Goal: Find contact information: Find contact information

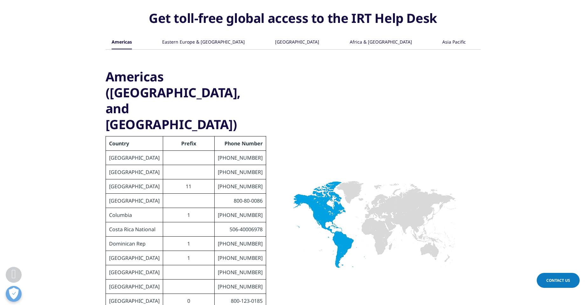
scroll to position [318, 0]
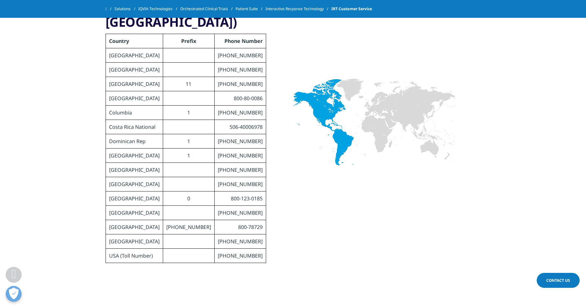
click at [553, 279] on span "Contact Us" at bounding box center [558, 280] width 24 height 5
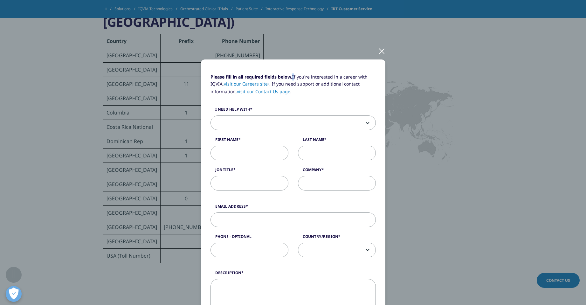
drag, startPoint x: 289, startPoint y: 66, endPoint x: 291, endPoint y: 60, distance: 5.6
click at [291, 60] on div "Please fill in all required fields below. If you're interested in a career with…" at bounding box center [293, 258] width 184 height 399
drag, startPoint x: 301, startPoint y: 73, endPoint x: 302, endPoint y: 44, distance: 28.6
click at [302, 44] on div "Please fill in all required fields below. If you're interested in a career with…" at bounding box center [293, 264] width 375 height 529
drag, startPoint x: 311, startPoint y: 69, endPoint x: 320, endPoint y: 28, distance: 42.0
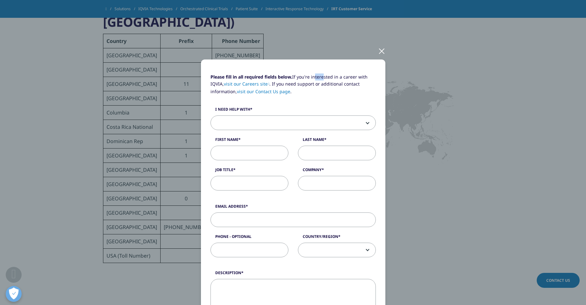
click at [320, 28] on div "Please fill in all required fields below. If you're interested in a career with…" at bounding box center [293, 264] width 375 height 529
click at [383, 51] on div at bounding box center [381, 50] width 7 height 17
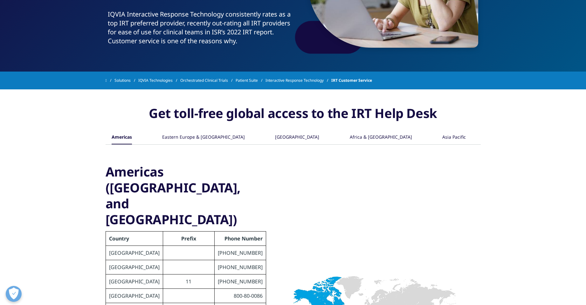
scroll to position [64, 0]
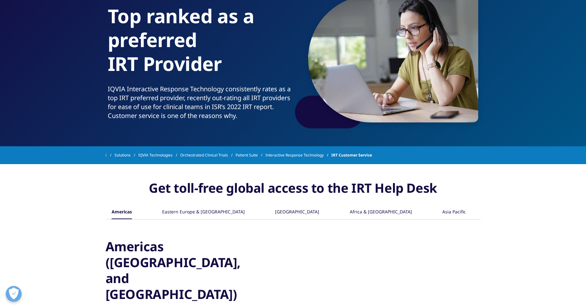
click at [452, 211] on div "Asia Pacific" at bounding box center [454, 212] width 24 height 14
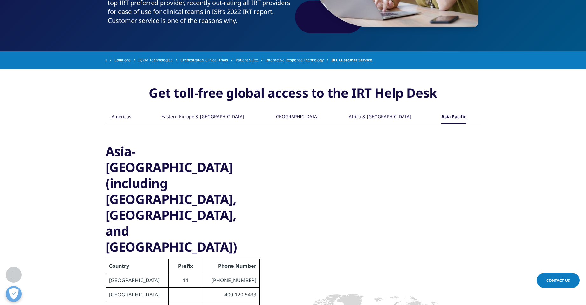
scroll to position [95, 0]
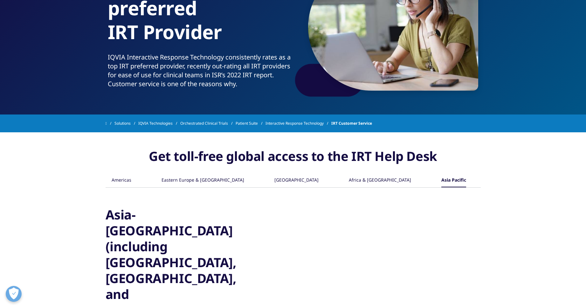
click at [108, 120] on link at bounding box center [110, 123] width 9 height 11
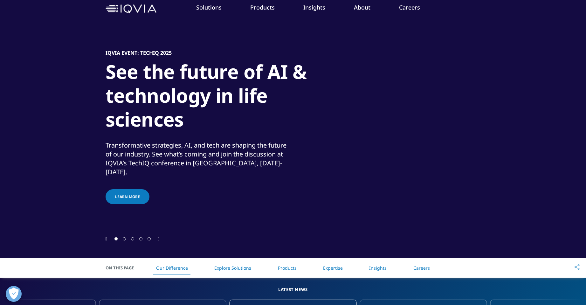
scroll to position [95, 0]
